Goal: Task Accomplishment & Management: Manage account settings

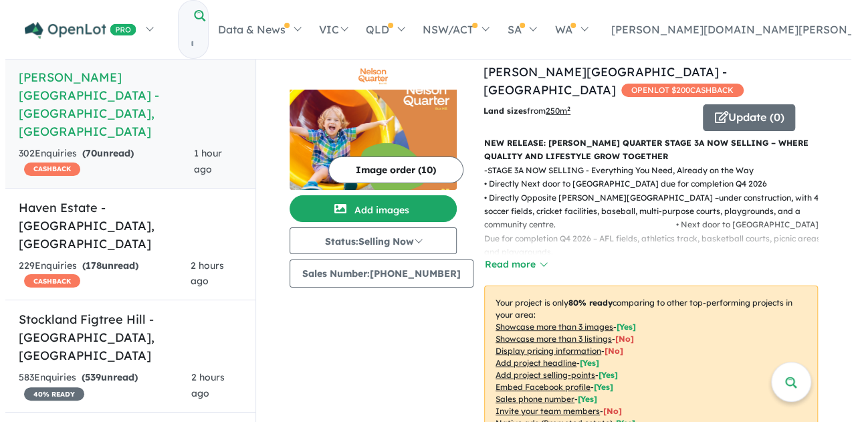
scroll to position [67, 0]
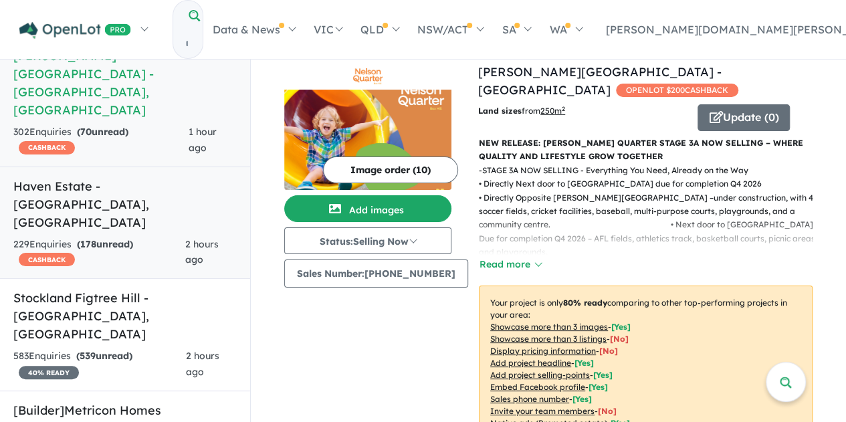
click at [141, 177] on h5 "Haven Estate - [GEOGRAPHIC_DATA] , [GEOGRAPHIC_DATA]" at bounding box center [124, 204] width 223 height 54
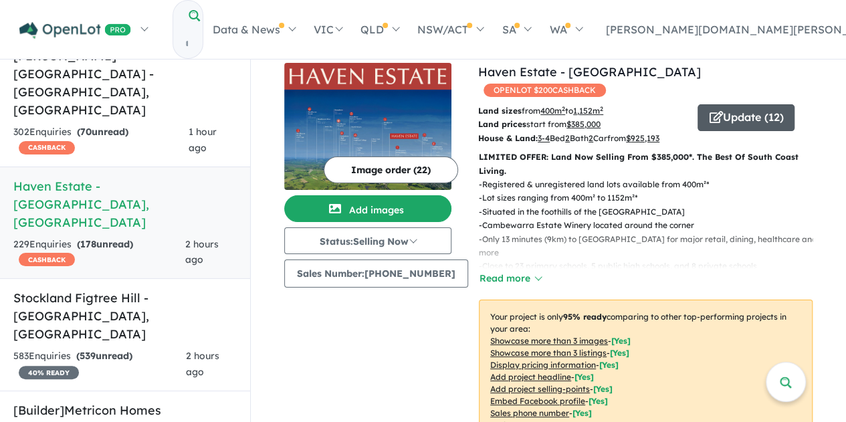
click at [736, 104] on button "Update ( 12 )" at bounding box center [745, 117] width 97 height 27
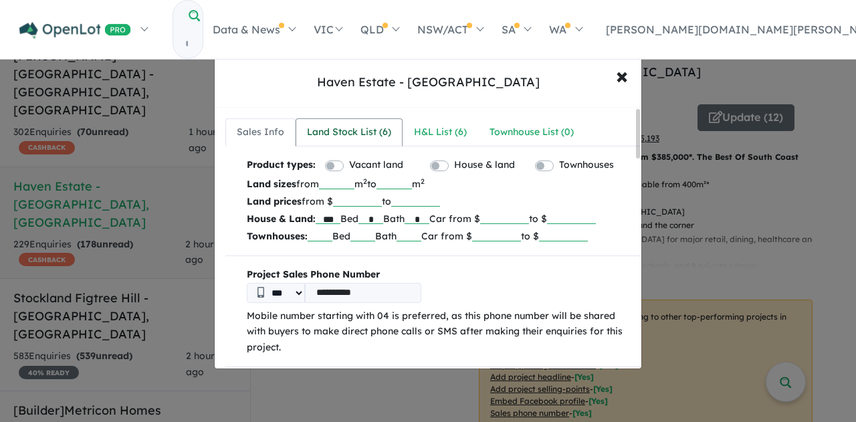
click at [348, 129] on div "Land Stock List ( 6 )" at bounding box center [349, 132] width 84 height 16
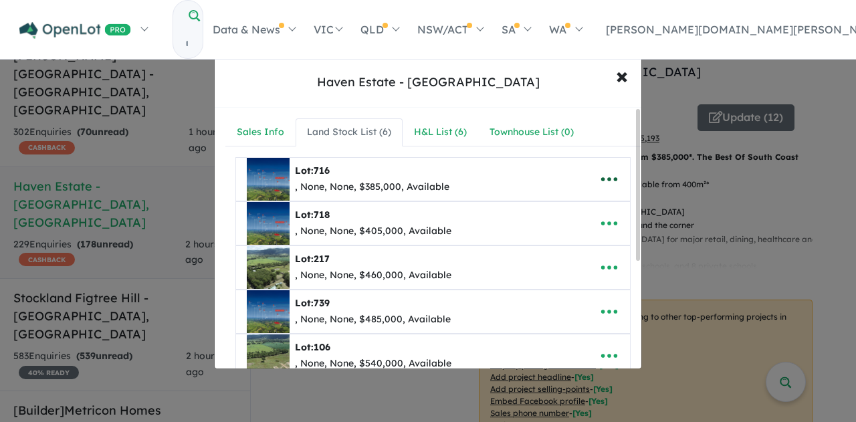
click at [599, 173] on icon "button" at bounding box center [609, 179] width 20 height 20
click at [582, 205] on link "Edit" at bounding box center [579, 212] width 99 height 31
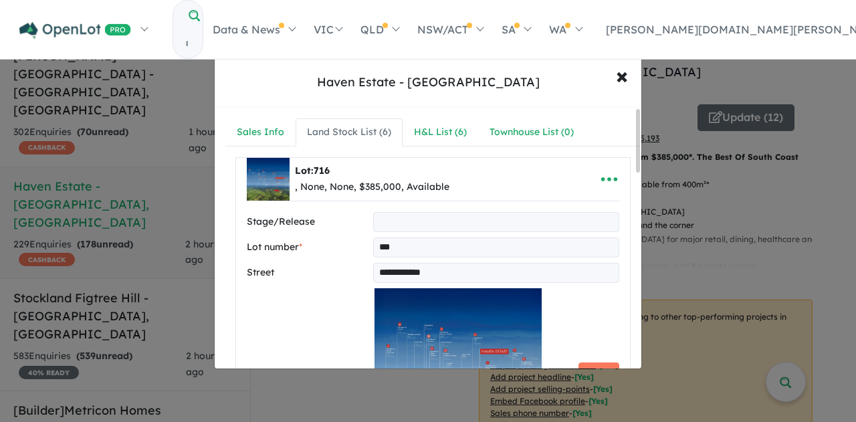
click at [381, 219] on input "text" at bounding box center [496, 222] width 246 height 20
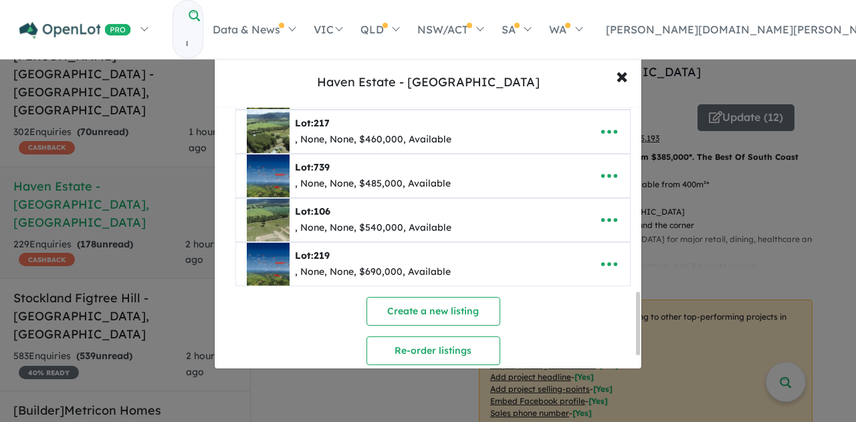
scroll to position [802, 0]
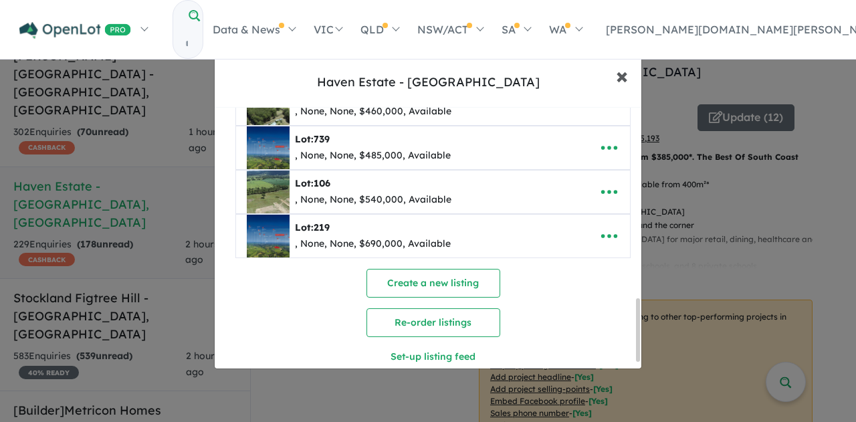
click at [623, 74] on span "×" at bounding box center [622, 75] width 12 height 29
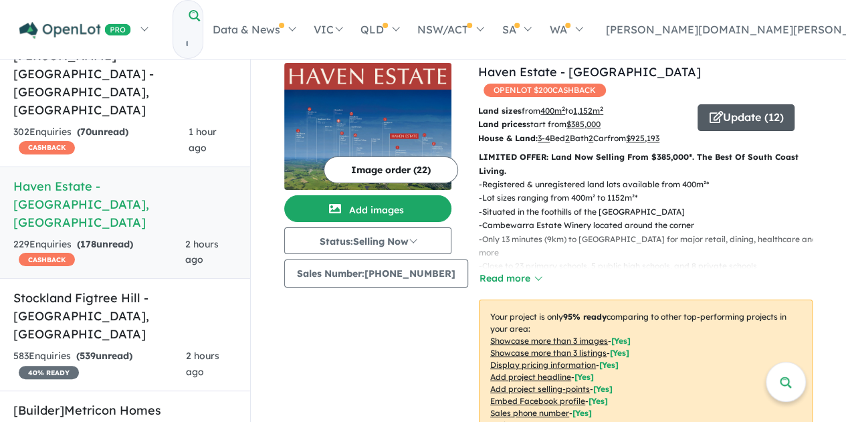
click at [697, 104] on button "Update ( 12 )" at bounding box center [745, 117] width 97 height 27
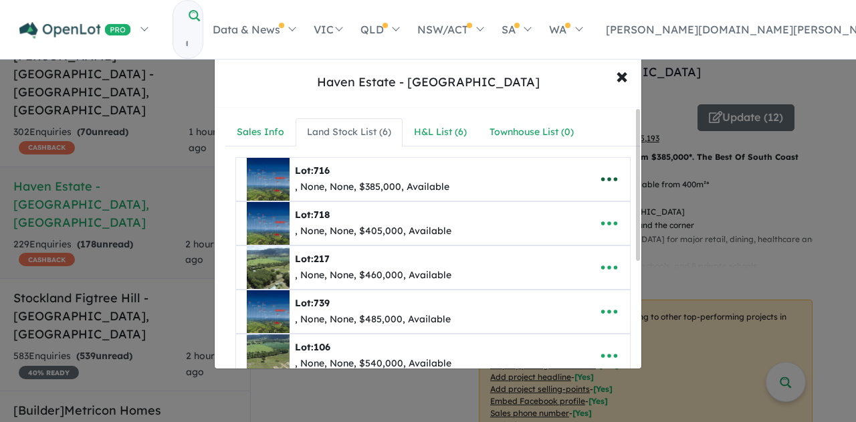
click at [602, 174] on icon "button" at bounding box center [609, 179] width 20 height 20
click at [562, 209] on link "Edit" at bounding box center [579, 212] width 99 height 31
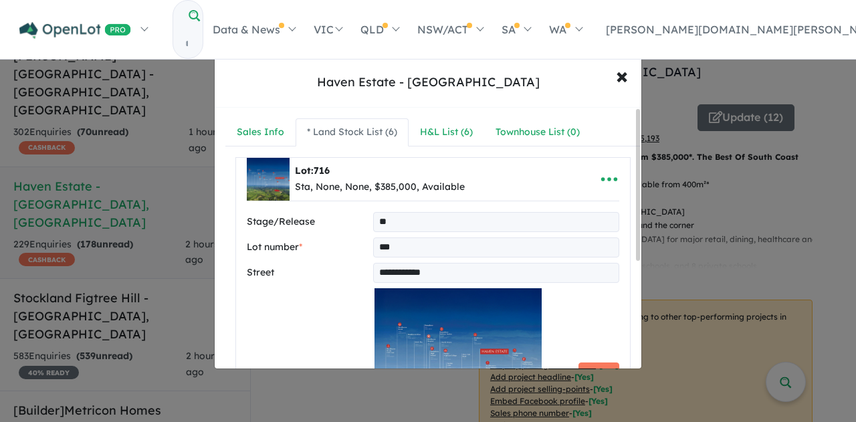
type input "*"
click at [437, 273] on input "**********" at bounding box center [496, 273] width 246 height 20
click at [301, 273] on label "Street" at bounding box center [307, 273] width 121 height 16
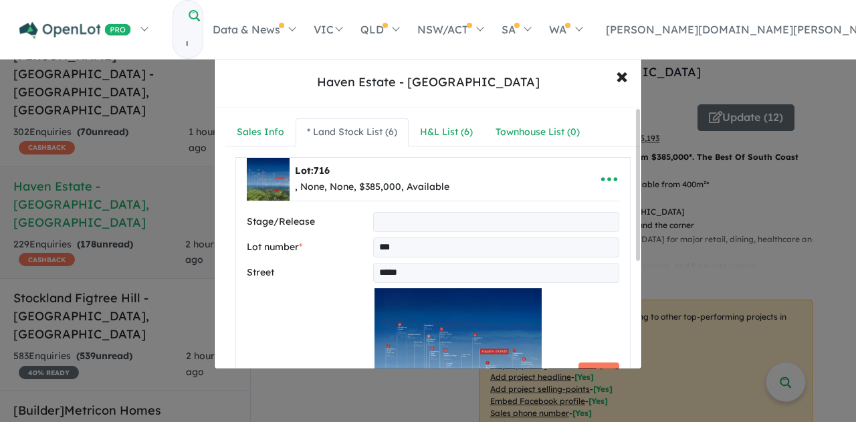
click at [433, 268] on input "*****" at bounding box center [496, 273] width 246 height 20
paste input "*******"
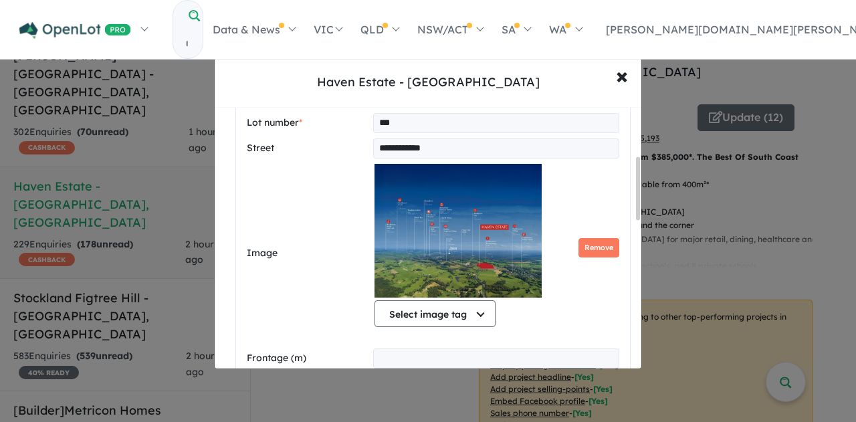
scroll to position [267, 0]
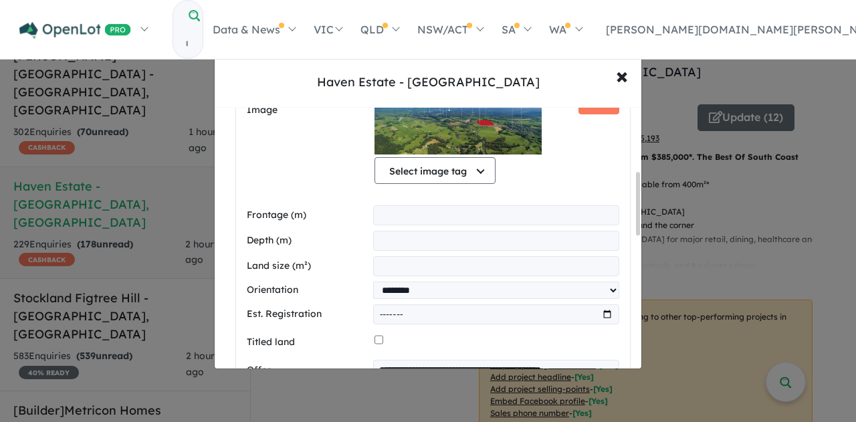
type input "**********"
click at [544, 214] on input "number" at bounding box center [496, 215] width 246 height 20
type input "*"
click at [591, 183] on div "Select image tag Select image tag Floorplan Aerial Location Map Masterplan Life…" at bounding box center [496, 105] width 245 height 169
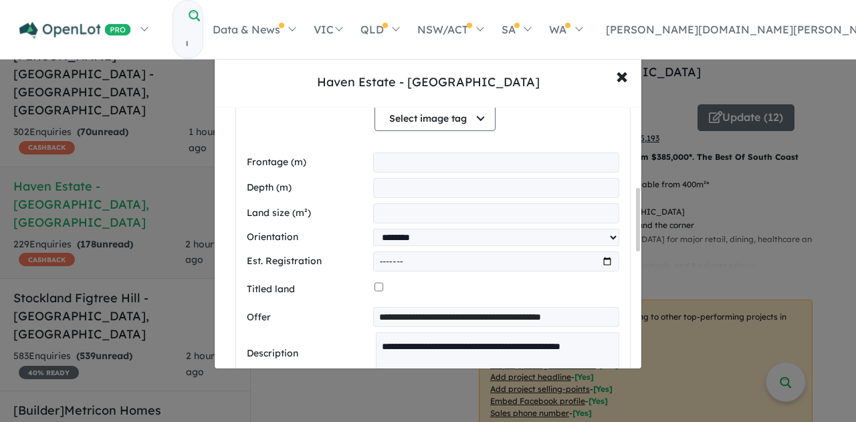
scroll to position [334, 0]
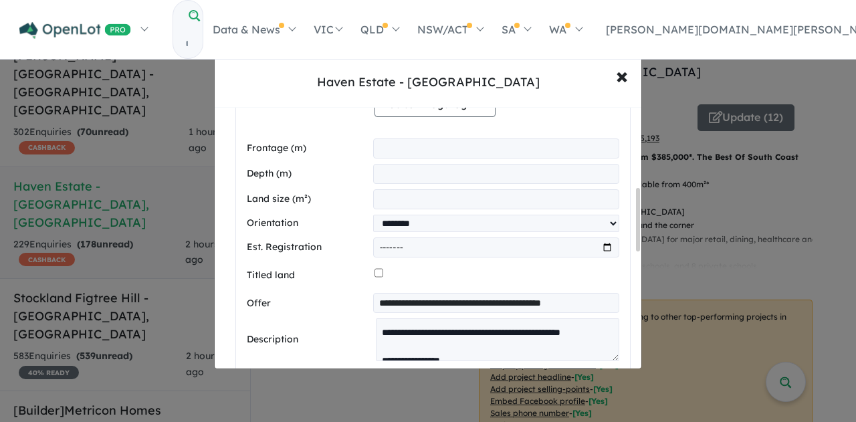
click at [460, 149] on input "*" at bounding box center [496, 148] width 246 height 20
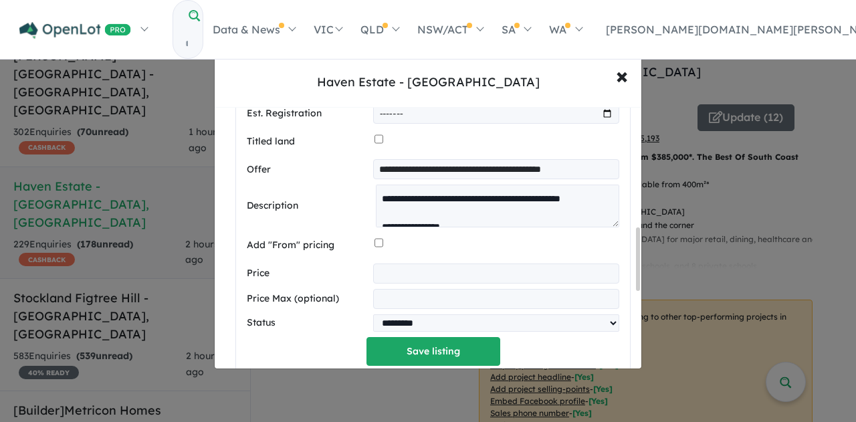
scroll to position [669, 0]
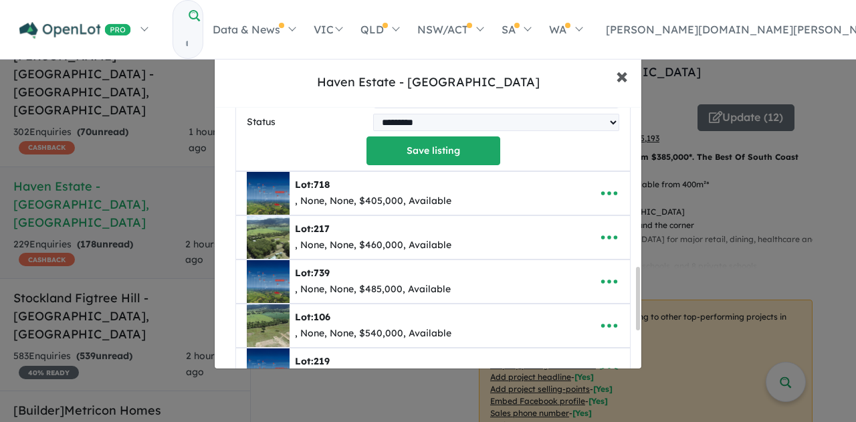
click at [623, 78] on span "×" at bounding box center [622, 75] width 12 height 29
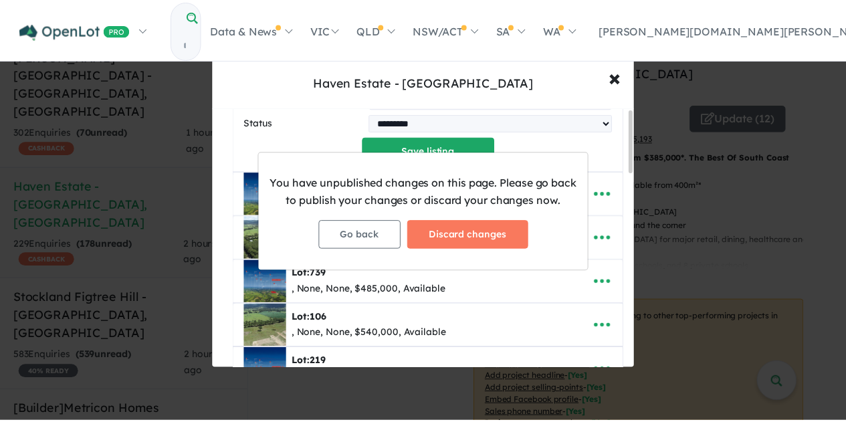
scroll to position [0, 0]
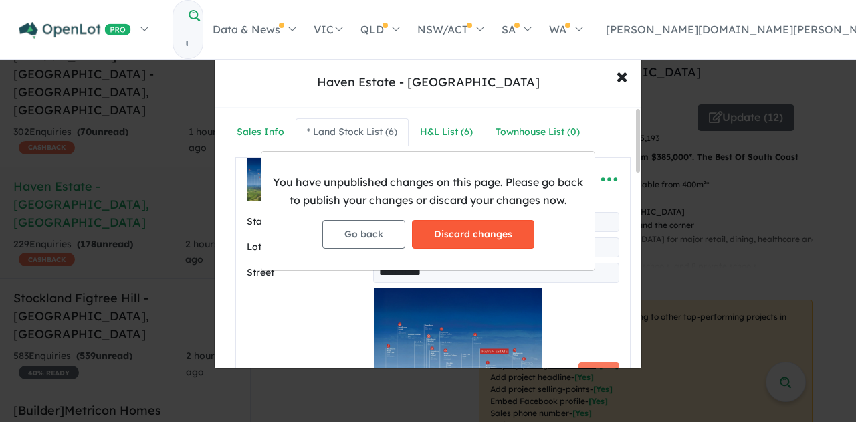
click at [448, 236] on button "Discard changes" at bounding box center [473, 234] width 122 height 29
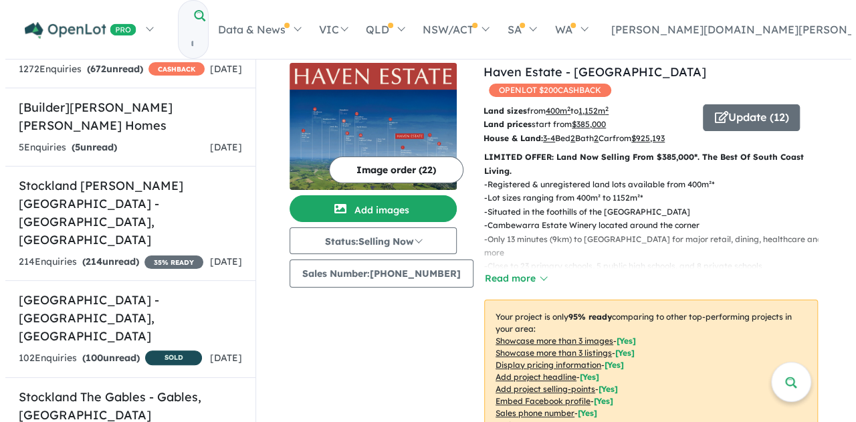
scroll to position [535, 0]
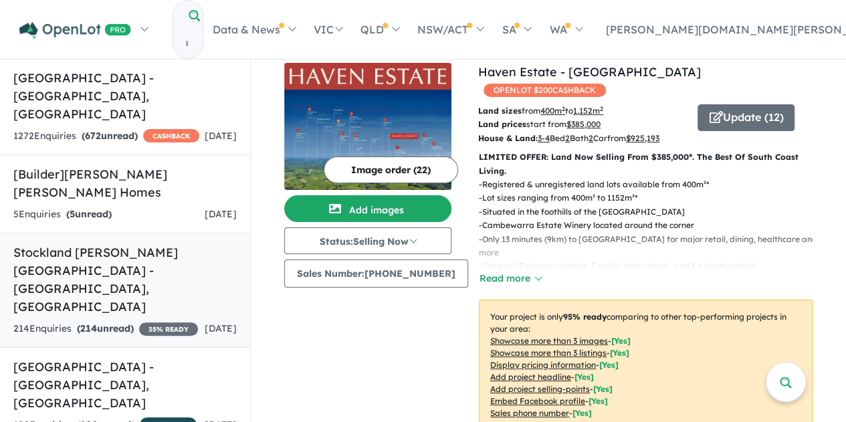
click at [114, 243] on h5 "Stockland [PERSON_NAME][GEOGRAPHIC_DATA] - [GEOGRAPHIC_DATA] , [GEOGRAPHIC_DATA]" at bounding box center [124, 279] width 223 height 72
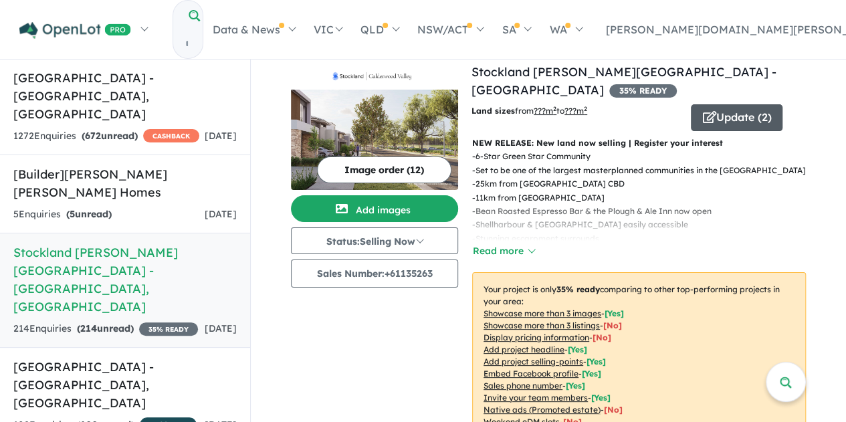
click at [752, 104] on button "Update ( 2 )" at bounding box center [737, 117] width 92 height 27
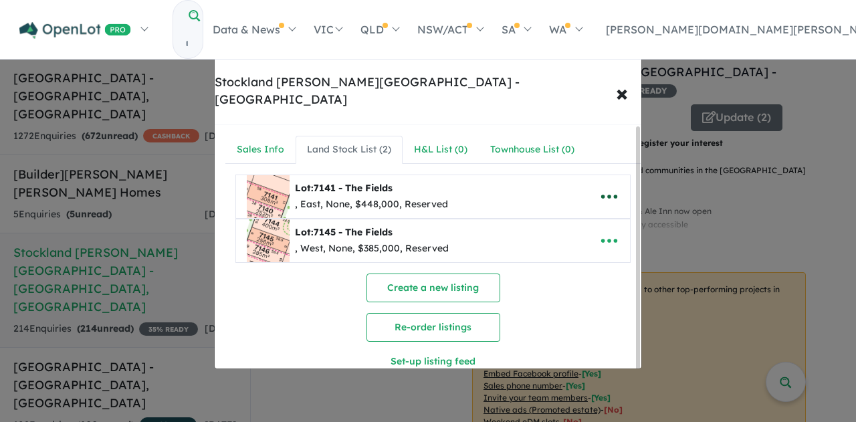
click at [610, 187] on icon "button" at bounding box center [609, 197] width 20 height 20
click at [593, 214] on link "Edit" at bounding box center [579, 229] width 99 height 31
select select "****"
select select "********"
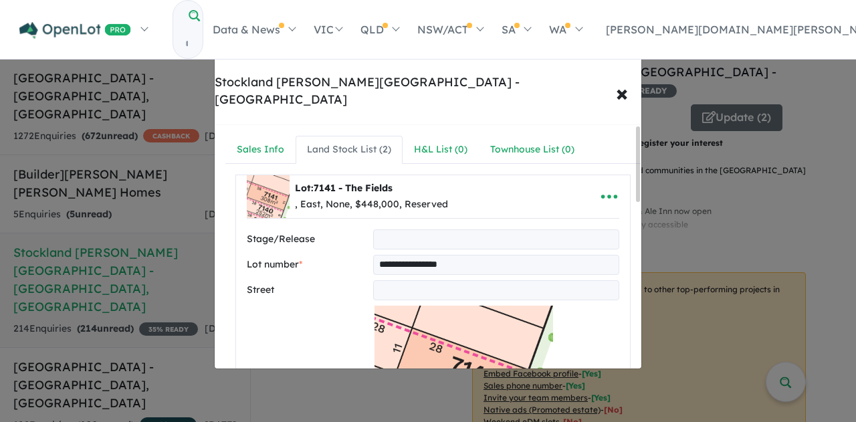
click at [824, 148] on div "**********" at bounding box center [428, 211] width 856 height 422
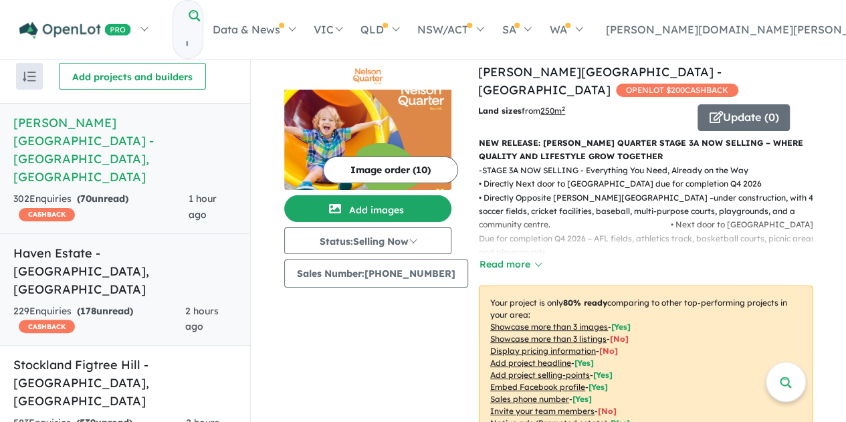
click at [152, 244] on h5 "Haven Estate - [GEOGRAPHIC_DATA] , [GEOGRAPHIC_DATA]" at bounding box center [124, 271] width 223 height 54
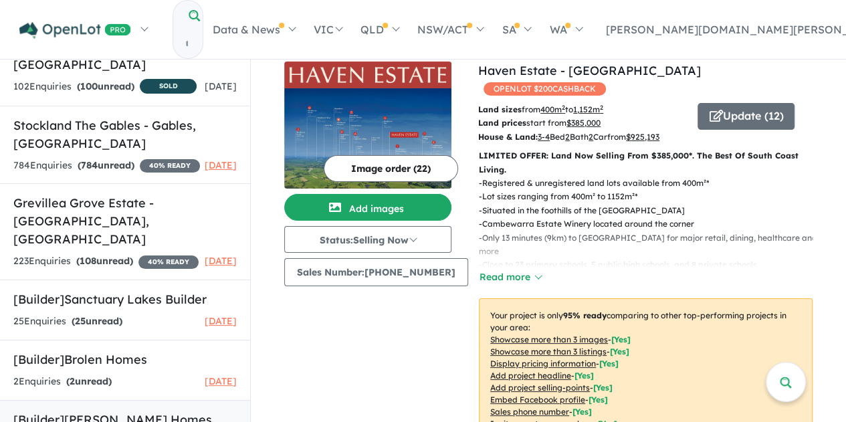
scroll to position [805, 0]
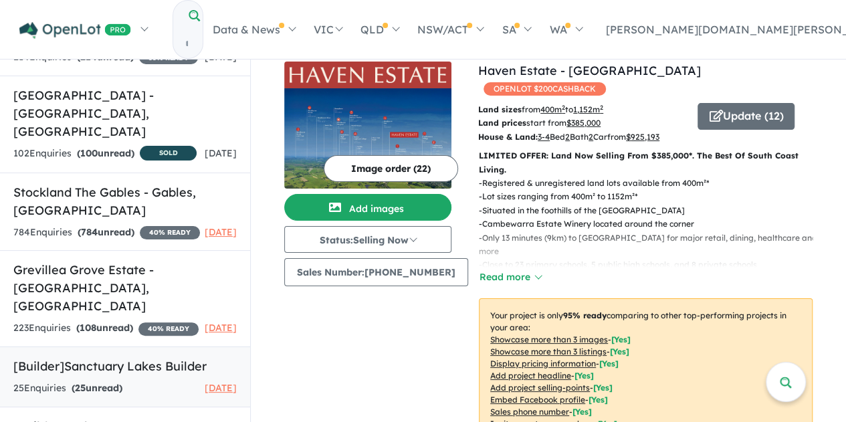
click at [130, 357] on h5 "[Builder] Sanctuary Lakes Builder" at bounding box center [124, 366] width 223 height 18
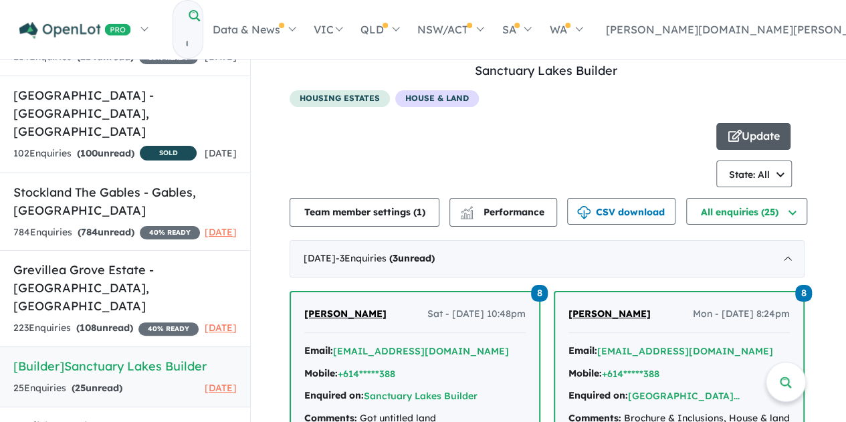
click at [757, 132] on button "Update" at bounding box center [753, 136] width 74 height 27
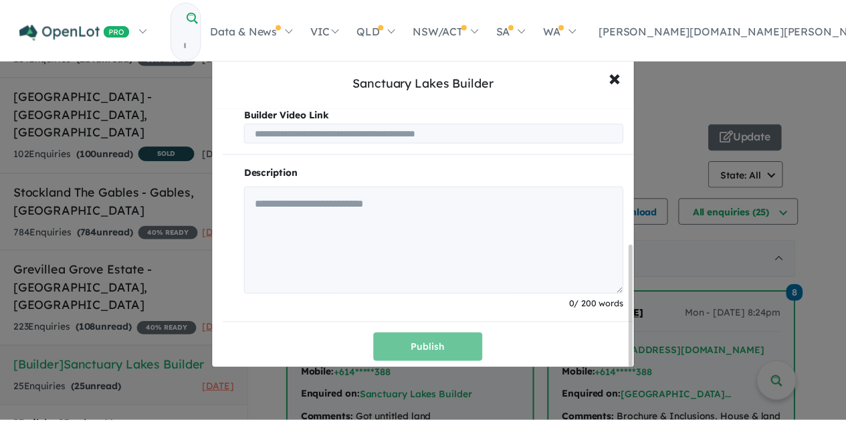
scroll to position [294, 0]
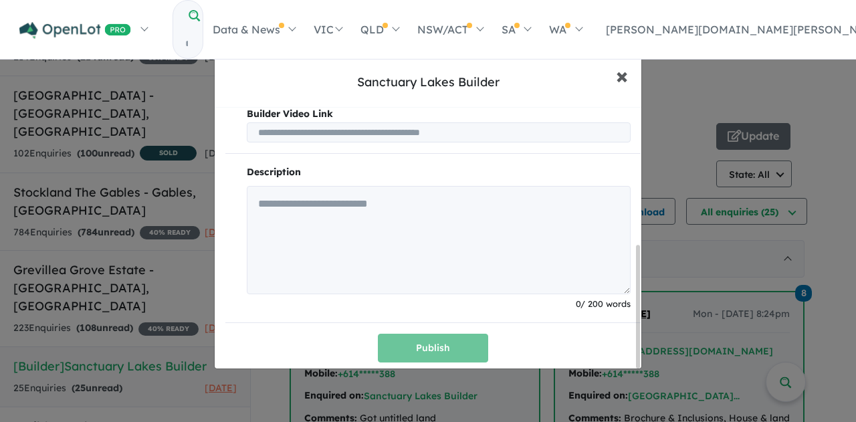
click at [625, 70] on span "×" at bounding box center [622, 75] width 12 height 29
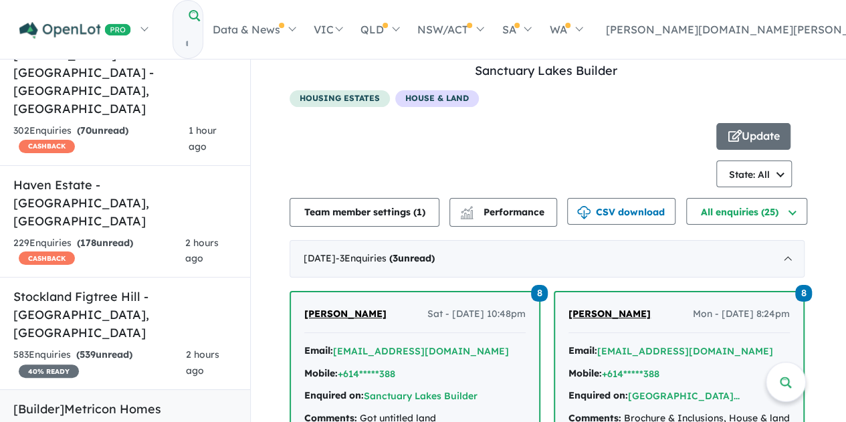
scroll to position [134, 0]
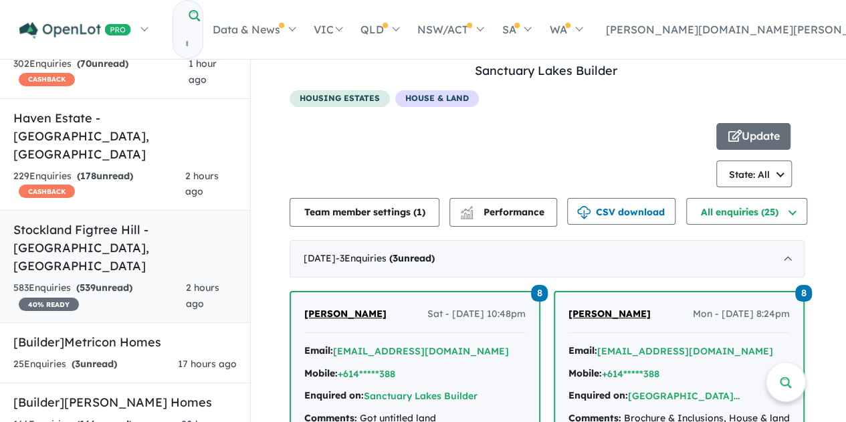
click at [176, 210] on link "Stockland [GEOGRAPHIC_DATA] - [GEOGRAPHIC_DATA] , [GEOGRAPHIC_DATA] 583 Enquir …" at bounding box center [125, 266] width 250 height 113
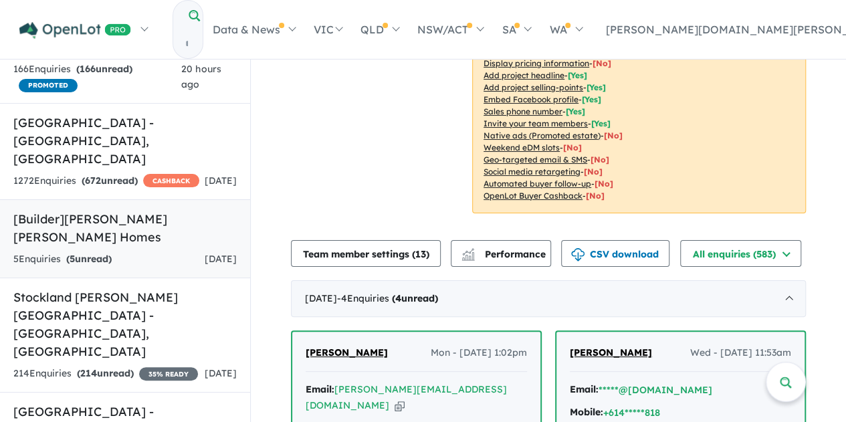
scroll to position [468, 0]
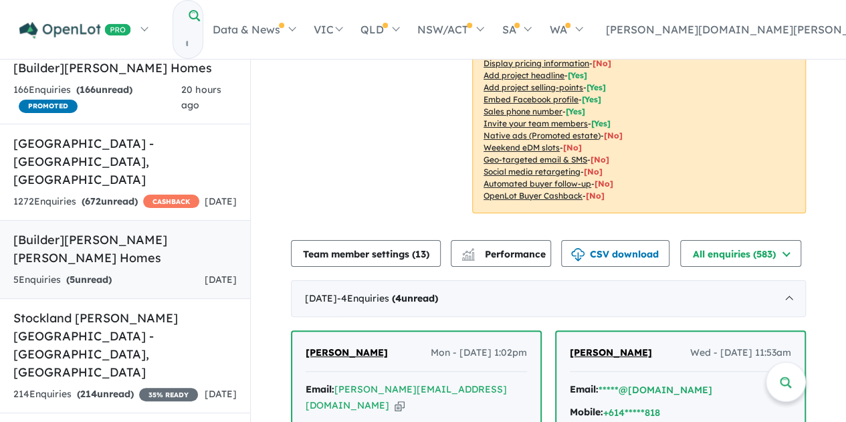
click at [181, 220] on link "[Builder] [PERSON_NAME] [PERSON_NAME] Homes 5 Enquir ies ( 5 unread) [DATE]" at bounding box center [125, 259] width 250 height 79
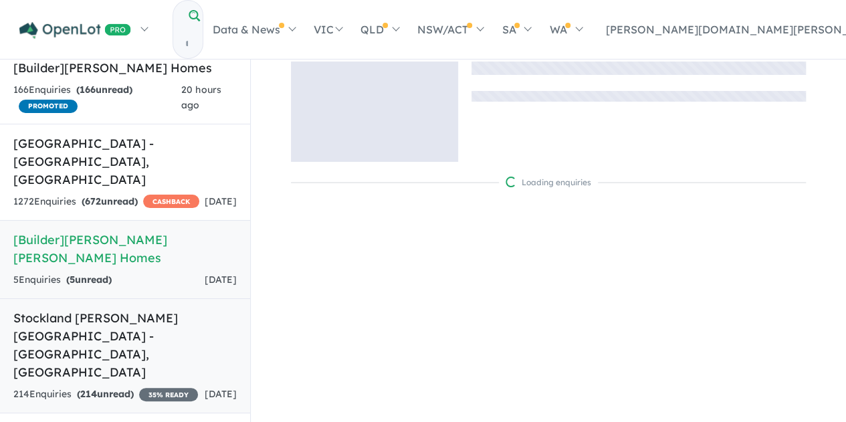
click at [146, 309] on h5 "Stockland [PERSON_NAME][GEOGRAPHIC_DATA] - [GEOGRAPHIC_DATA] , [GEOGRAPHIC_DATA]" at bounding box center [124, 345] width 223 height 72
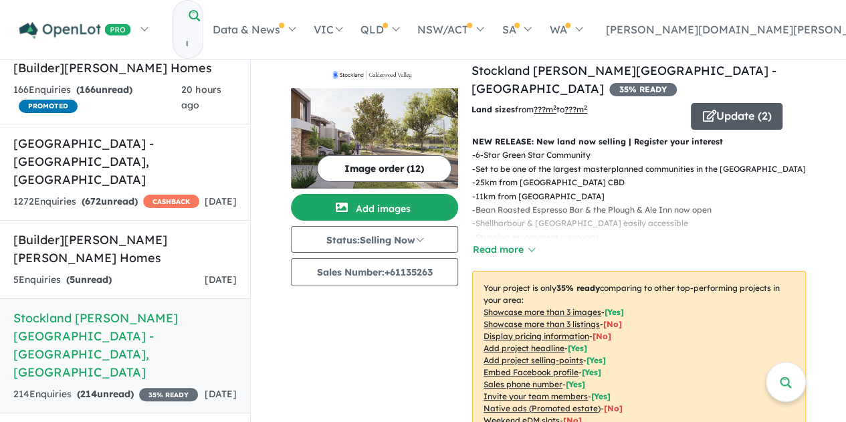
click at [742, 103] on button "Update ( 2 )" at bounding box center [737, 116] width 92 height 27
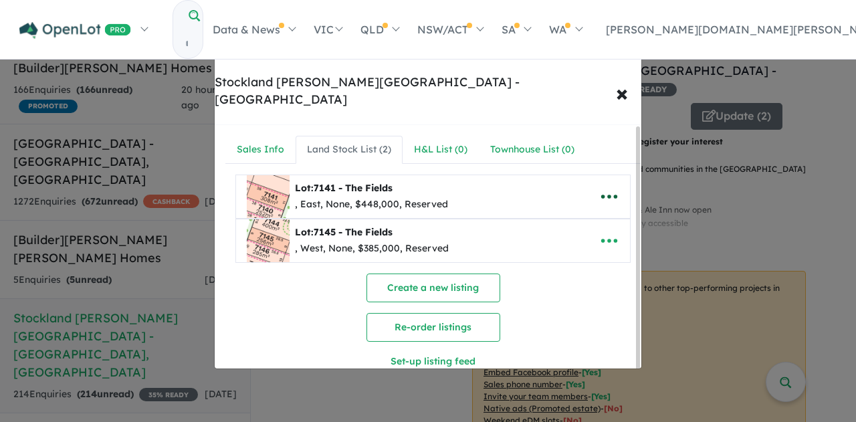
click at [609, 187] on icon "button" at bounding box center [609, 197] width 20 height 20
click at [598, 214] on link "Edit" at bounding box center [579, 229] width 99 height 31
select select "****"
select select "********"
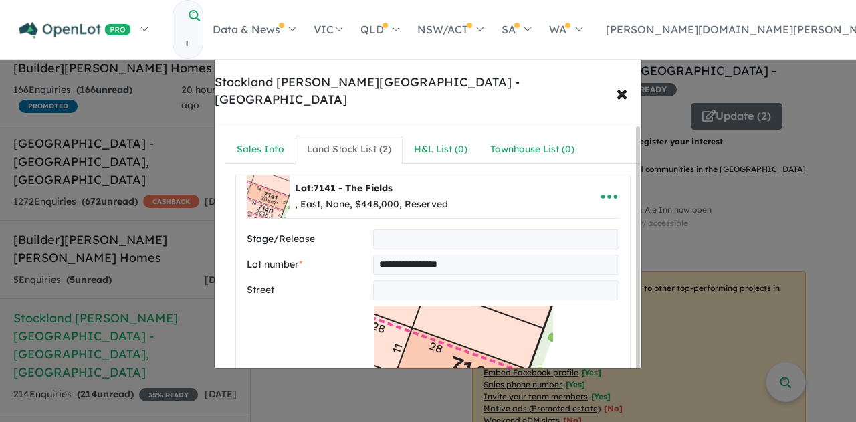
type input "*"
click at [463, 280] on input "text" at bounding box center [496, 290] width 246 height 20
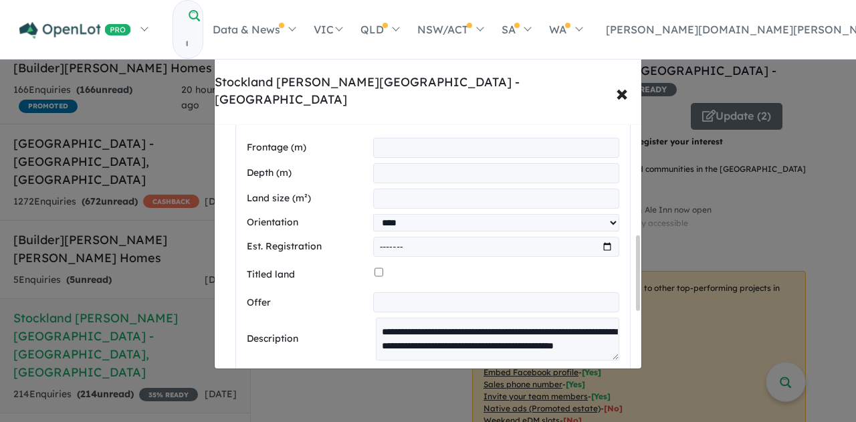
scroll to position [401, 0]
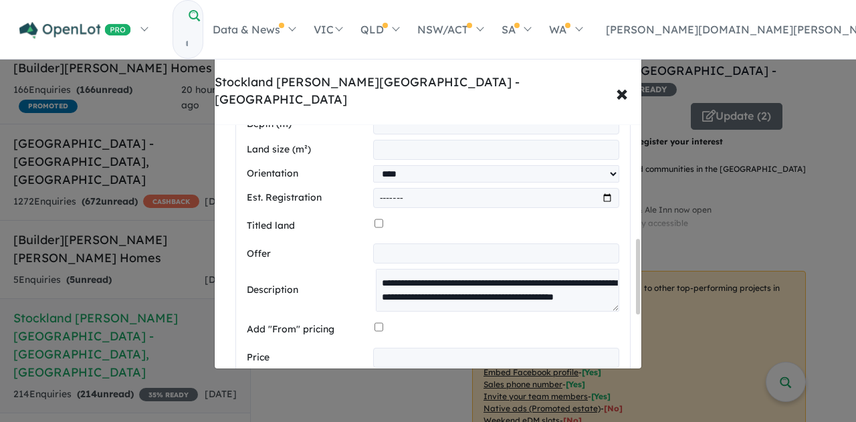
click at [512, 243] on input "text" at bounding box center [496, 253] width 246 height 20
type input "*"
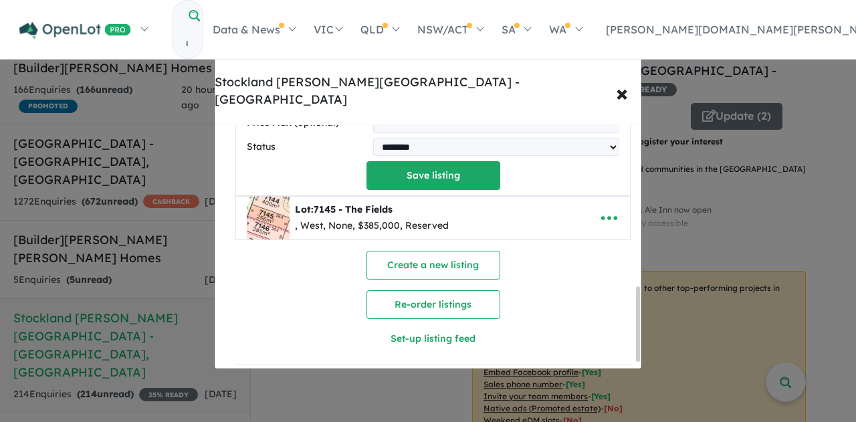
scroll to position [522, 0]
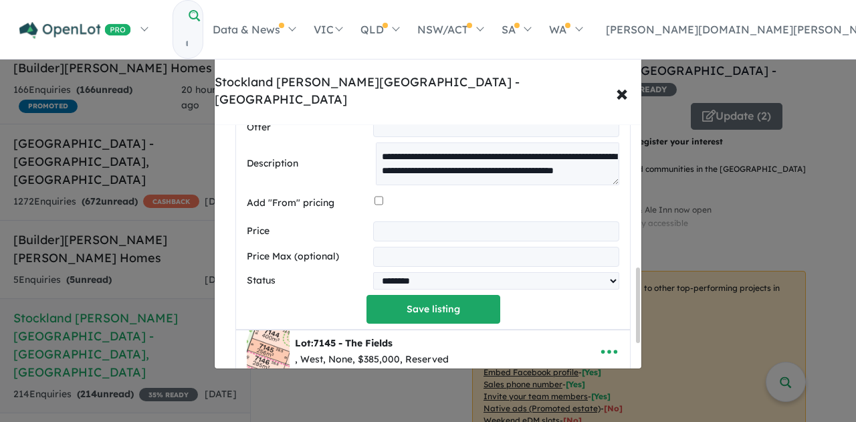
click at [497, 247] on input "number" at bounding box center [496, 257] width 246 height 20
type input "*"
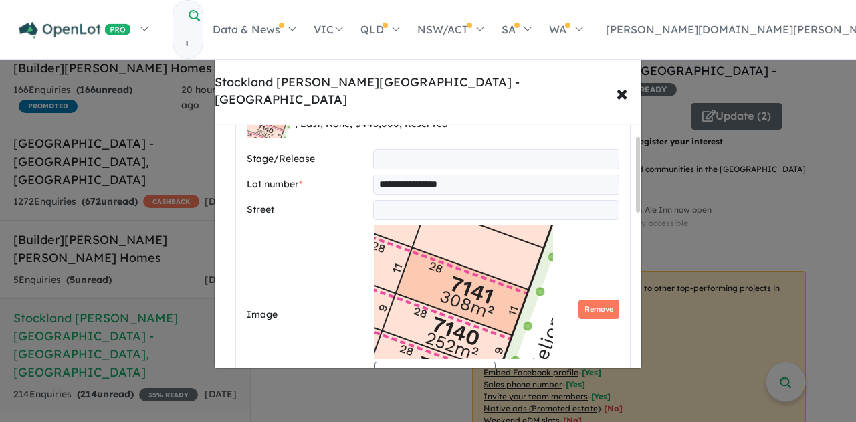
scroll to position [54, 0]
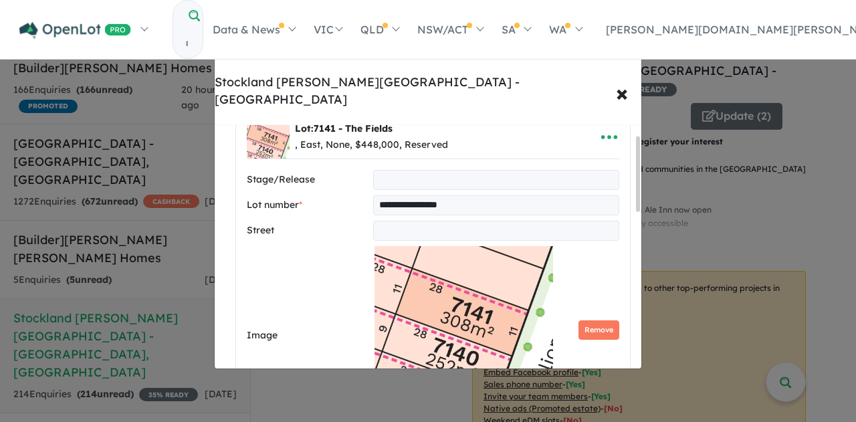
click at [413, 170] on input "text" at bounding box center [496, 180] width 246 height 20
type input "*"
click at [415, 221] on input "text" at bounding box center [496, 231] width 246 height 20
type input "*****"
click at [346, 223] on label "Street" at bounding box center [307, 231] width 121 height 16
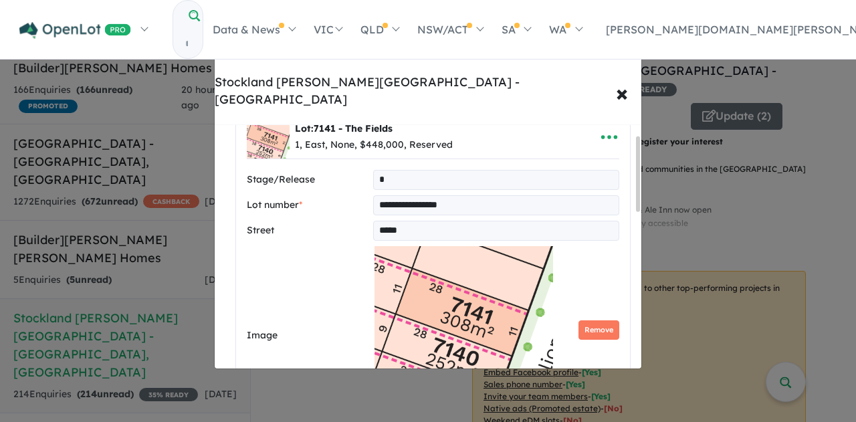
click at [409, 221] on input "*****" at bounding box center [496, 231] width 246 height 20
click at [429, 170] on input "*" at bounding box center [496, 180] width 246 height 20
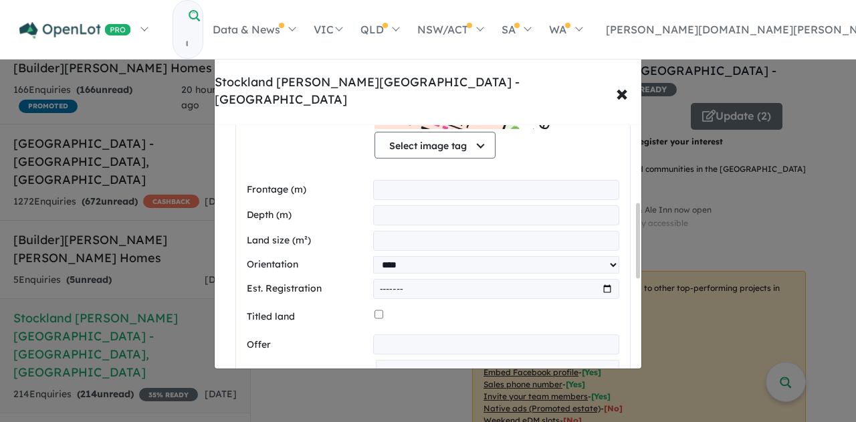
scroll to position [322, 0]
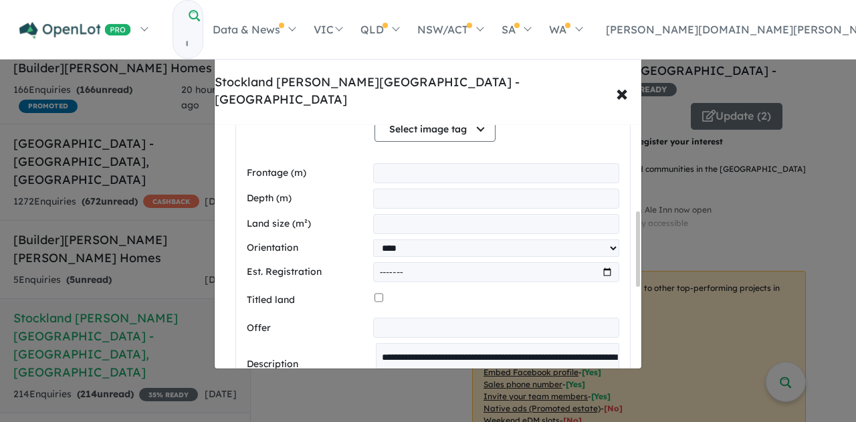
click at [541, 262] on input "month" at bounding box center [496, 272] width 246 height 20
click at [385, 262] on input "month" at bounding box center [496, 272] width 246 height 20
click at [603, 262] on input "month" at bounding box center [496, 272] width 246 height 20
type input "*******"
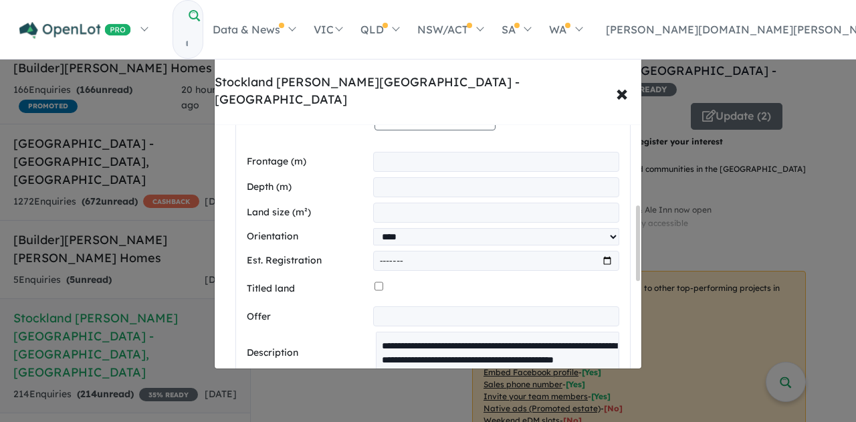
scroll to position [334, 0]
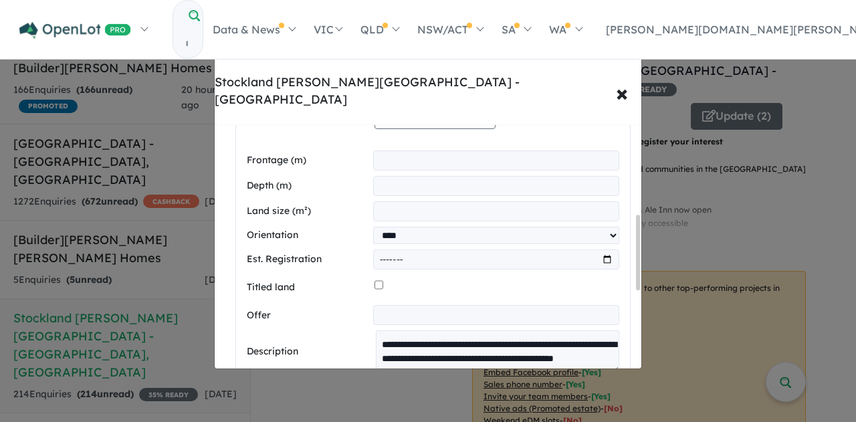
click at [527, 249] on input "*******" at bounding box center [496, 259] width 246 height 20
click at [495, 249] on input "month" at bounding box center [496, 259] width 246 height 20
click at [431, 249] on input "month" at bounding box center [496, 259] width 246 height 20
click at [617, 78] on span "×" at bounding box center [622, 92] width 12 height 29
select select "****"
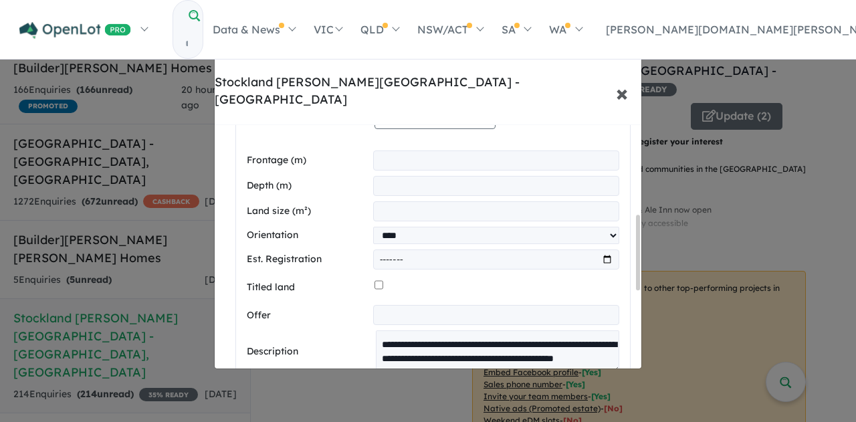
select select "********"
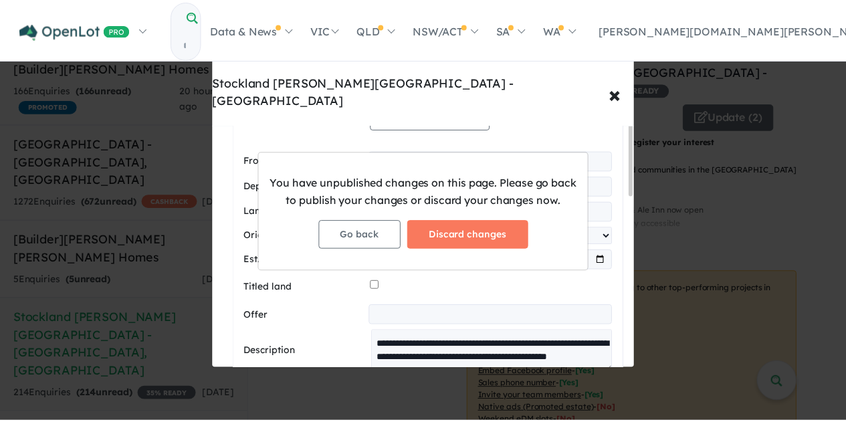
scroll to position [0, 0]
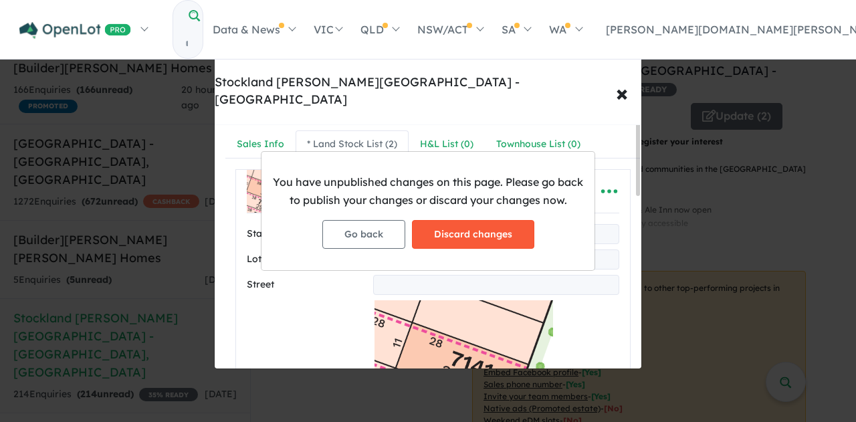
click at [459, 231] on button "Discard changes" at bounding box center [473, 234] width 122 height 29
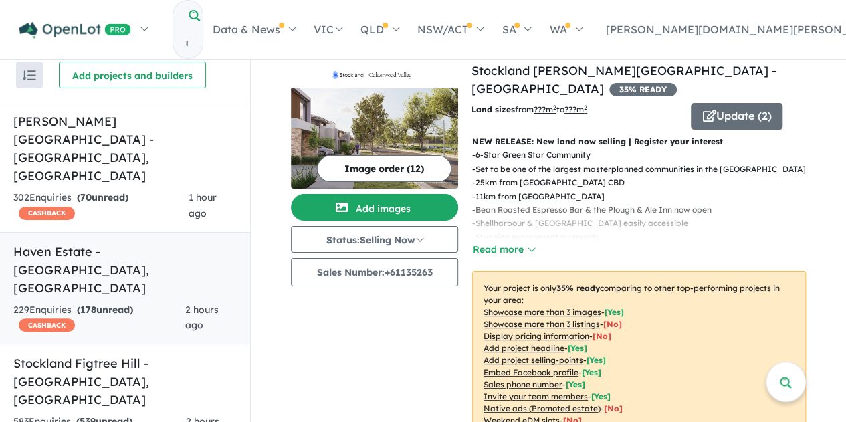
click at [116, 243] on h5 "Haven Estate - [GEOGRAPHIC_DATA] , [GEOGRAPHIC_DATA]" at bounding box center [124, 270] width 223 height 54
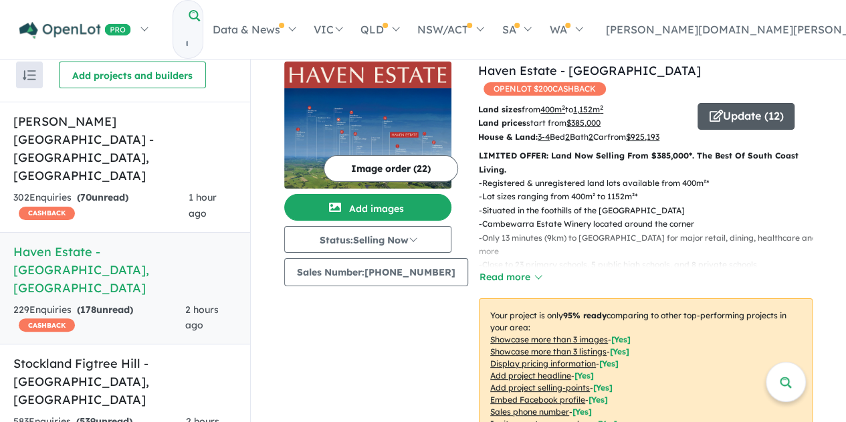
click at [733, 103] on button "Update ( 12 )" at bounding box center [745, 116] width 97 height 27
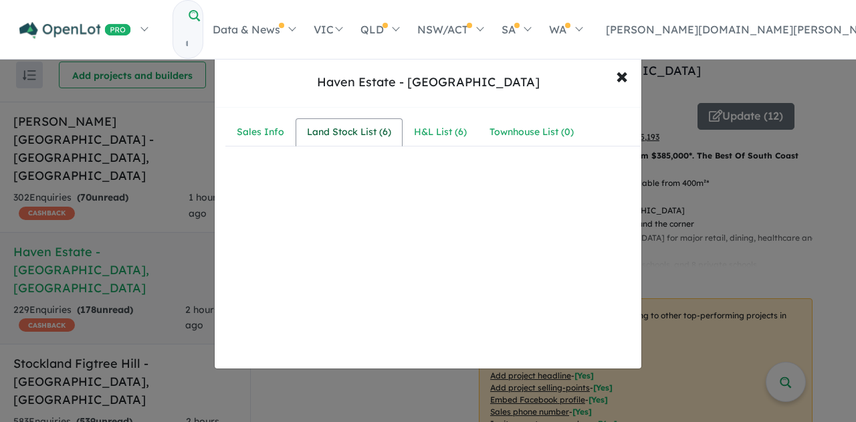
click at [360, 122] on link "Land Stock List ( 6 )" at bounding box center [349, 132] width 107 height 28
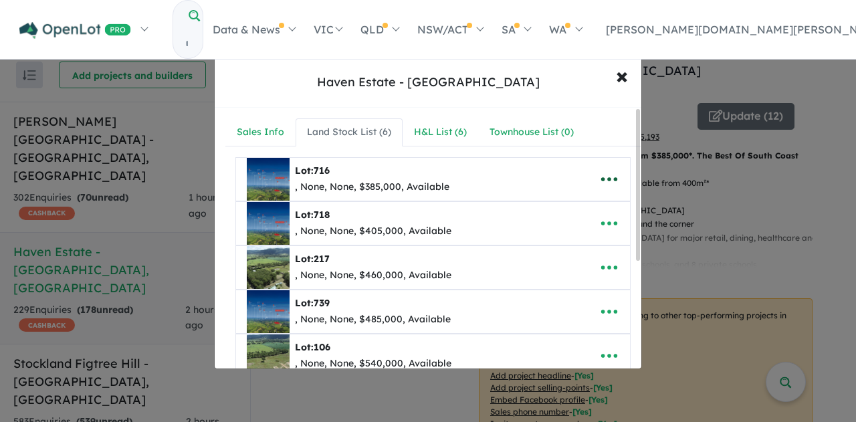
click at [604, 179] on icon "button" at bounding box center [609, 179] width 16 height 4
click at [578, 203] on link "Edit" at bounding box center [579, 212] width 99 height 31
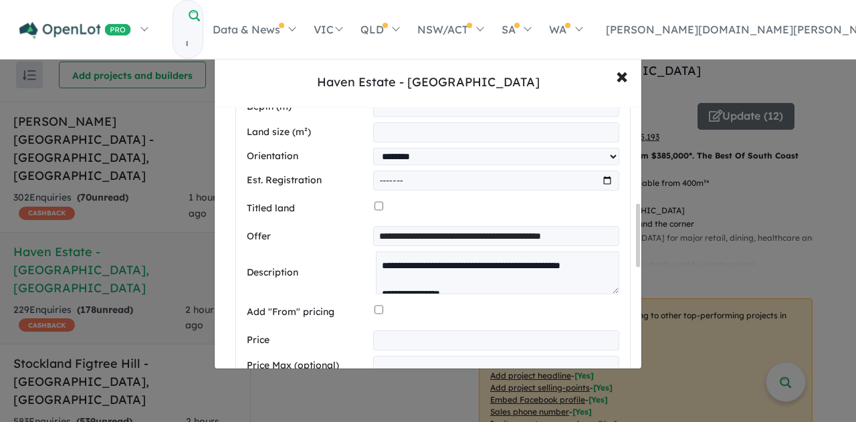
scroll to position [334, 0]
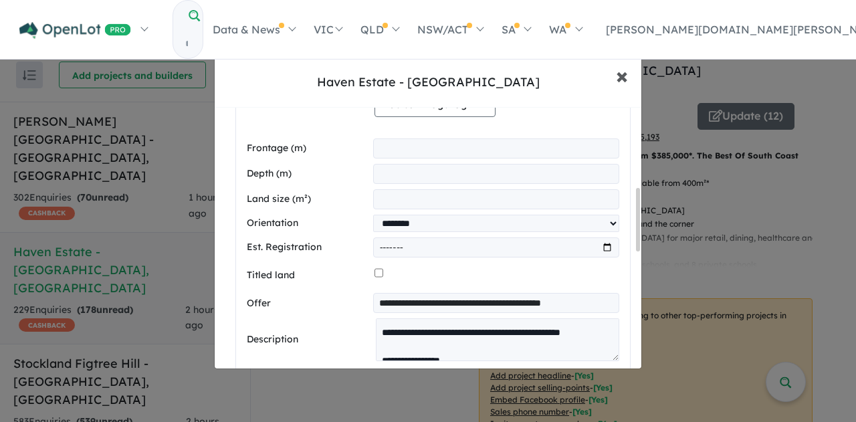
click at [627, 71] on span "×" at bounding box center [622, 75] width 12 height 29
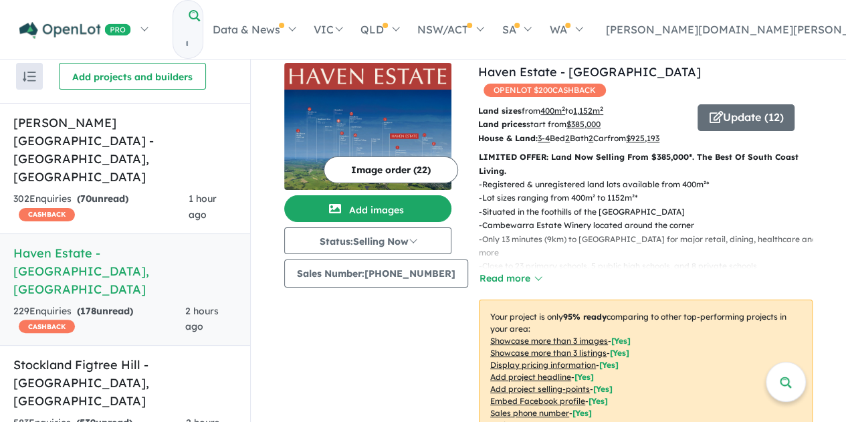
scroll to position [0, 0]
